Goal: Check status: Check status

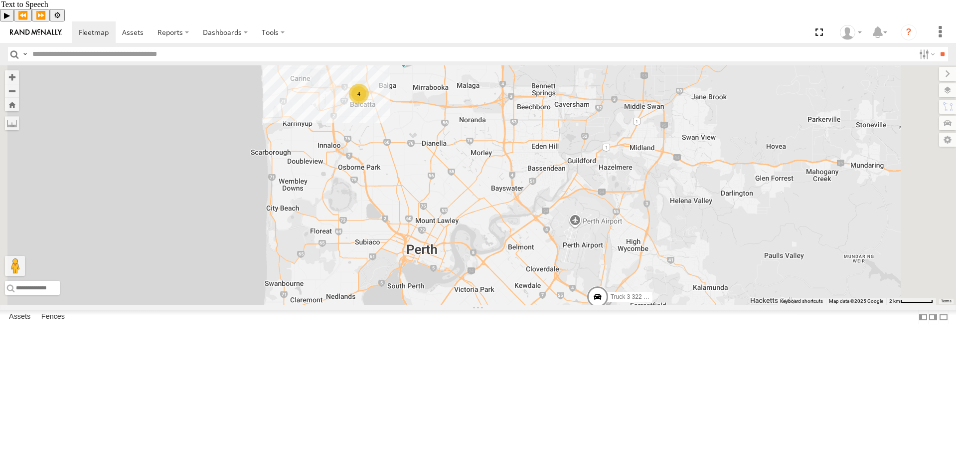
click at [369, 104] on div "4" at bounding box center [359, 94] width 20 height 20
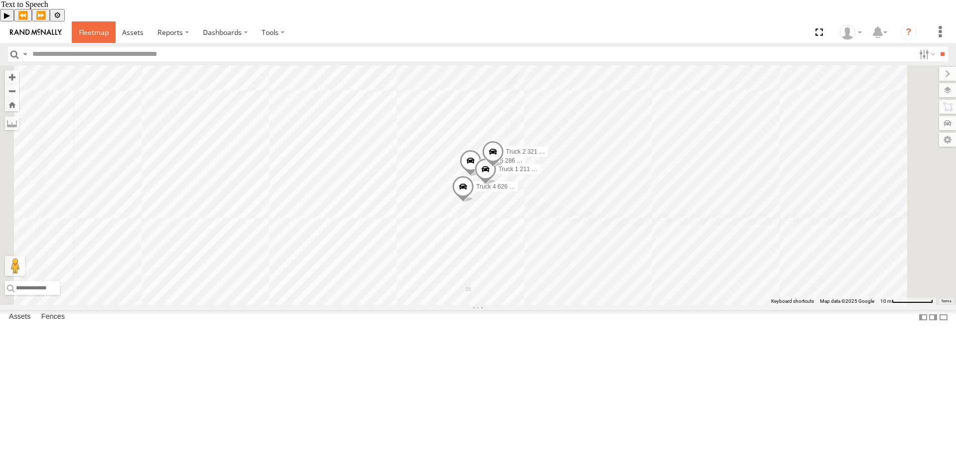
click at [79, 27] on span at bounding box center [94, 31] width 30 height 9
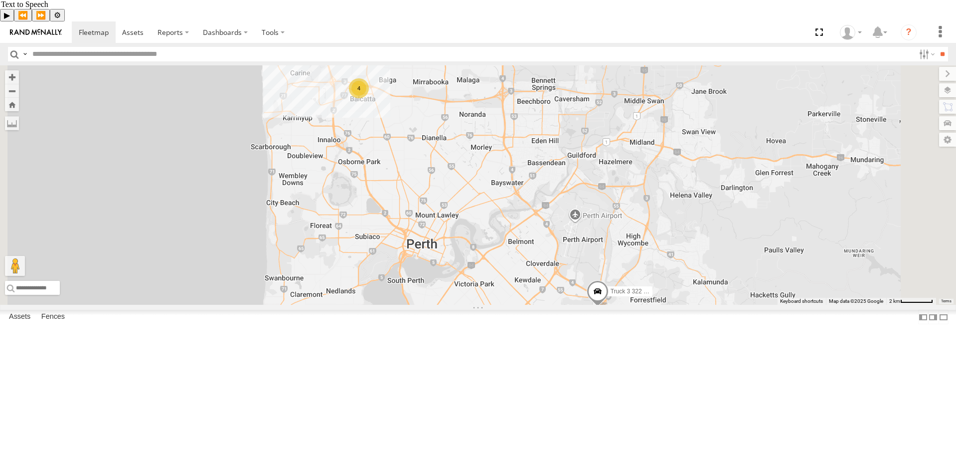
click at [609, 307] on span at bounding box center [598, 293] width 22 height 27
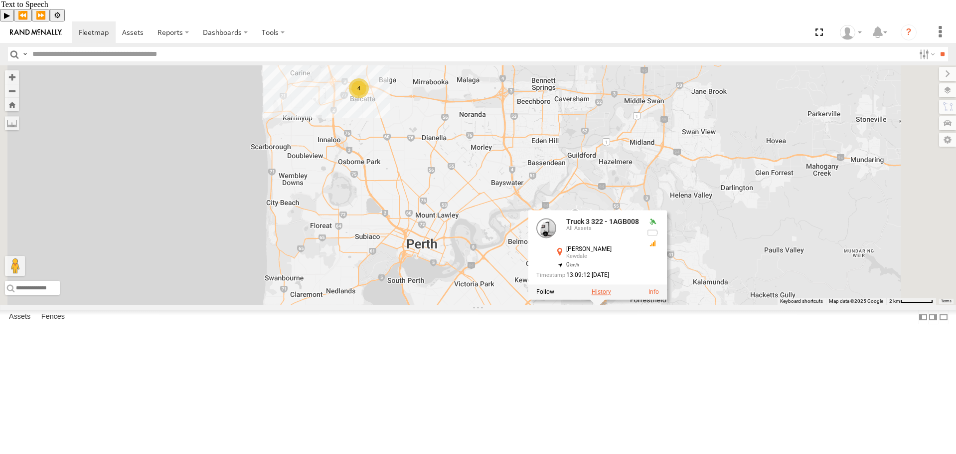
click at [611, 296] on label at bounding box center [601, 292] width 19 height 7
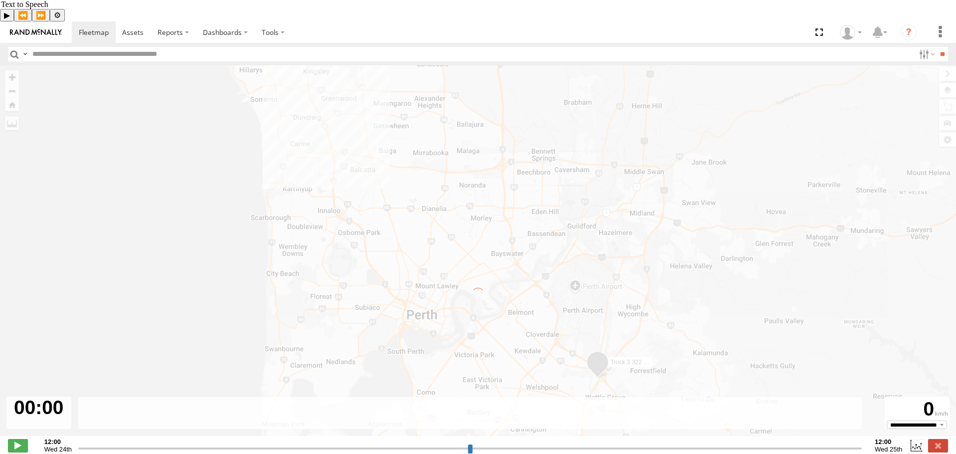
type input "**********"
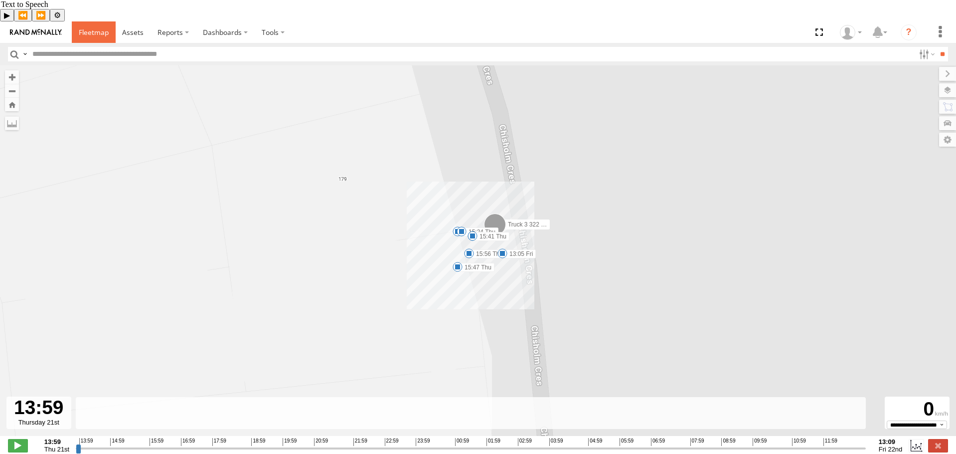
click at [104, 27] on span at bounding box center [94, 31] width 30 height 9
